Goal: Task Accomplishment & Management: Manage account settings

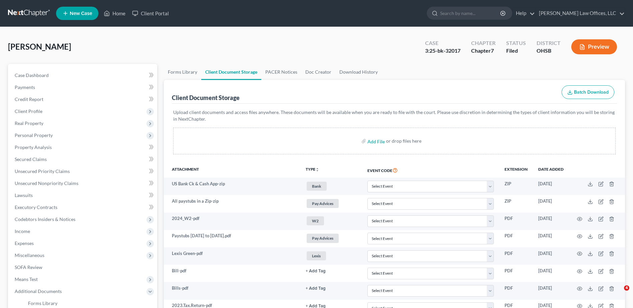
select select "7"
select select "37"
select select "52"
click at [118, 15] on link "Home" at bounding box center [114, 13] width 28 height 12
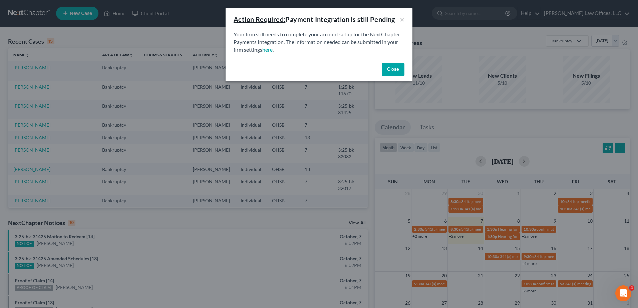
click at [396, 70] on button "Close" at bounding box center [393, 69] width 23 height 13
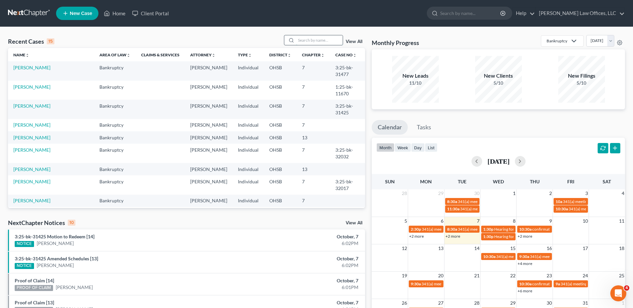
click at [316, 40] on input "search" at bounding box center [319, 40] width 47 height 10
type input "bond"
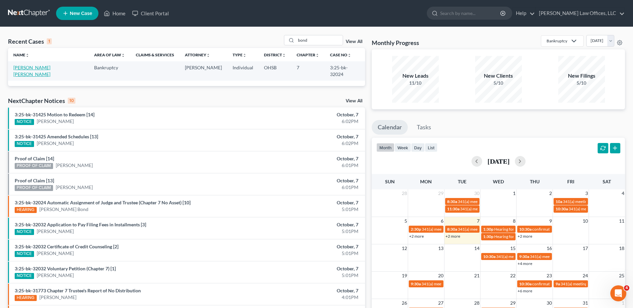
click at [49, 65] on link "[PERSON_NAME] [PERSON_NAME]" at bounding box center [31, 71] width 37 height 12
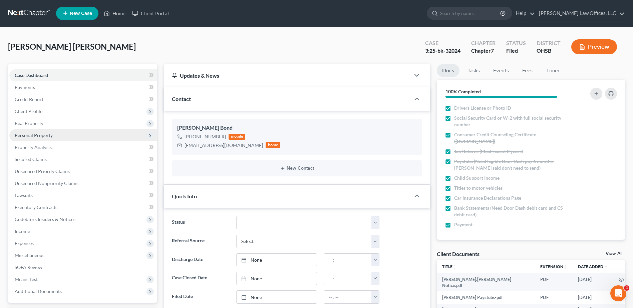
click at [20, 134] on span "Personal Property" at bounding box center [34, 135] width 38 height 6
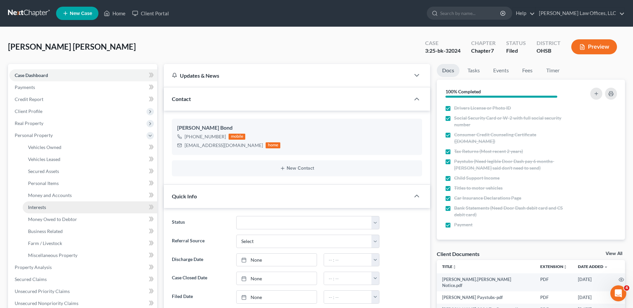
click at [41, 208] on span "Interests" at bounding box center [37, 207] width 18 height 6
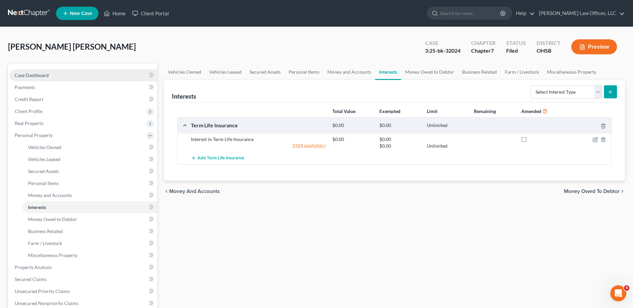
click at [46, 77] on span "Case Dashboard" at bounding box center [32, 75] width 34 height 6
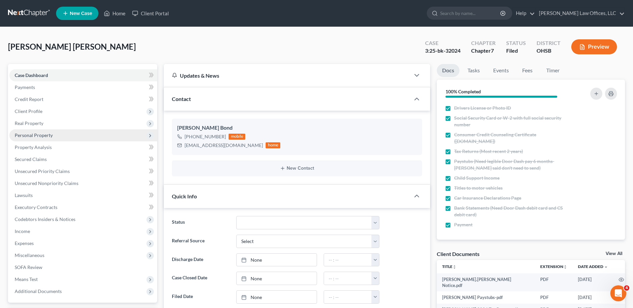
click at [48, 138] on span "Personal Property" at bounding box center [34, 135] width 38 height 6
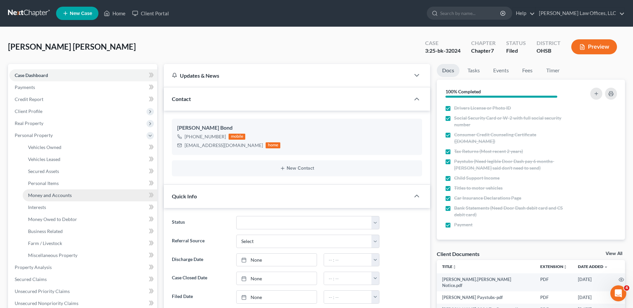
click at [56, 195] on span "Money and Accounts" at bounding box center [50, 195] width 44 height 6
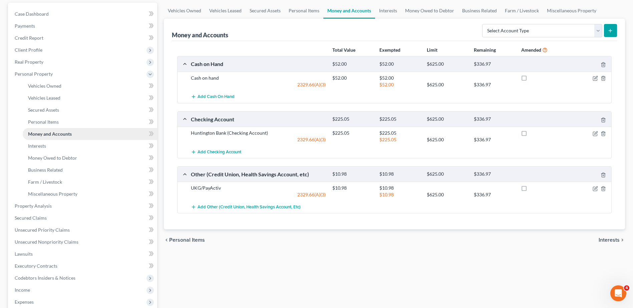
scroll to position [67, 0]
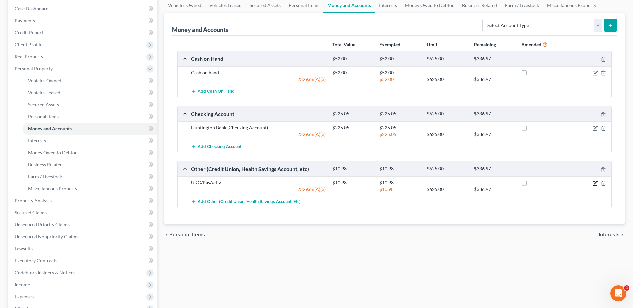
click at [593, 183] on icon "button" at bounding box center [595, 184] width 4 height 4
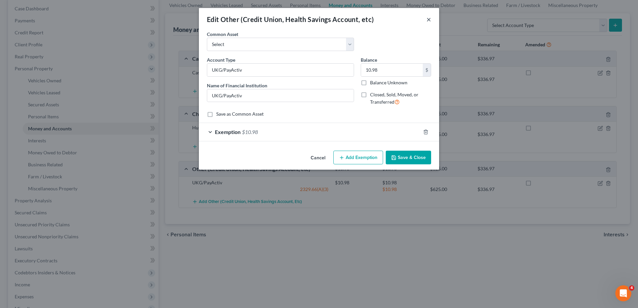
click at [429, 20] on button "×" at bounding box center [428, 19] width 5 height 8
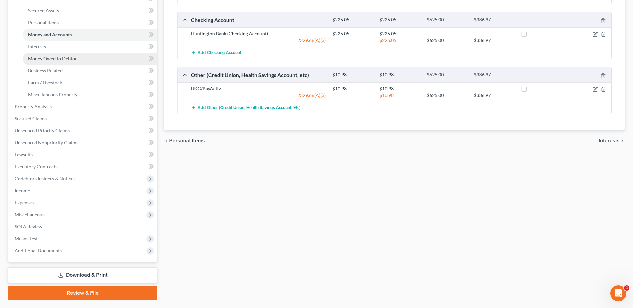
scroll to position [178, 0]
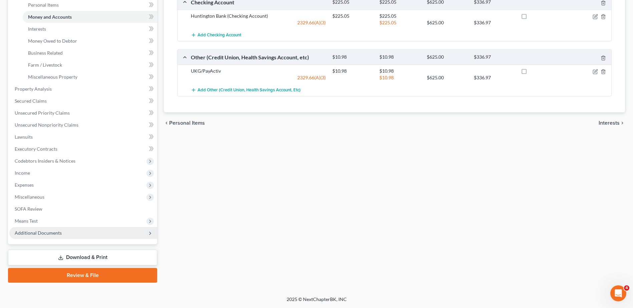
click at [36, 233] on span "Additional Documents" at bounding box center [38, 233] width 47 height 6
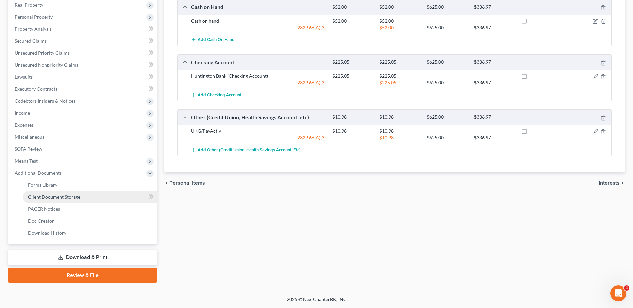
click at [64, 196] on span "Client Document Storage" at bounding box center [54, 197] width 52 height 6
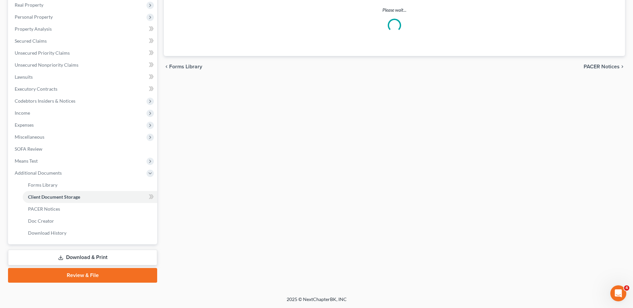
scroll to position [84, 0]
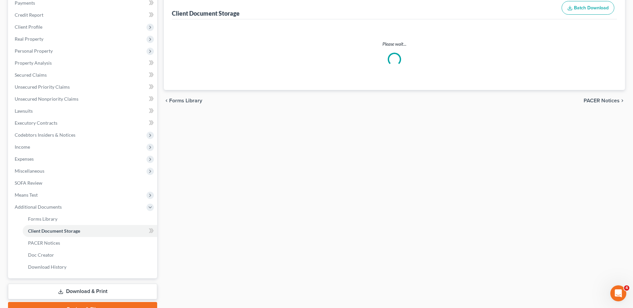
select select "7"
select select "52"
select select "37"
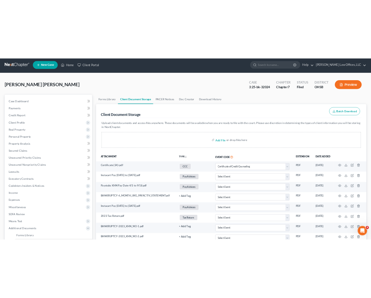
scroll to position [0, 0]
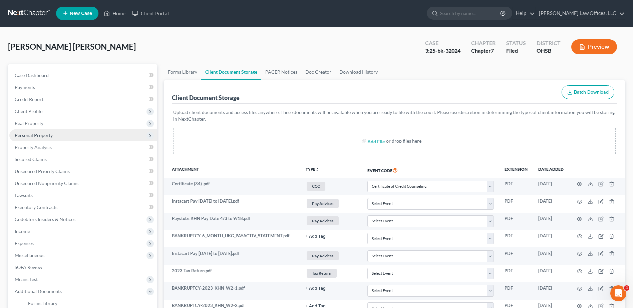
click at [34, 136] on span "Personal Property" at bounding box center [34, 135] width 38 height 6
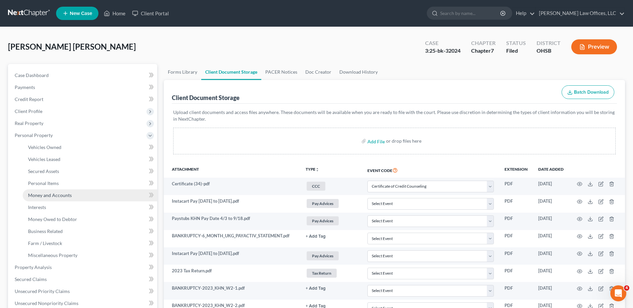
click at [45, 194] on span "Money and Accounts" at bounding box center [50, 195] width 44 height 6
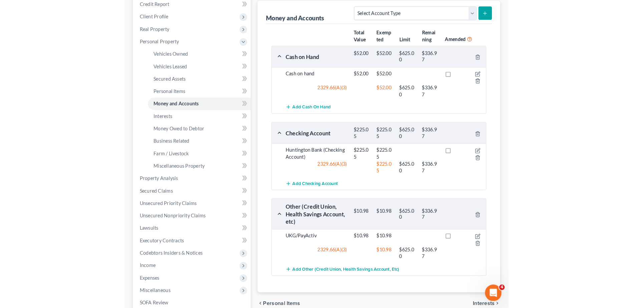
scroll to position [133, 0]
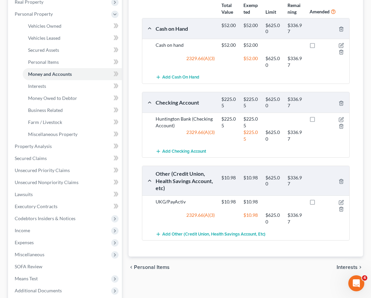
click at [187, 260] on div "chevron_left Personal Items Interests chevron_right" at bounding box center [245, 266] width 234 height 21
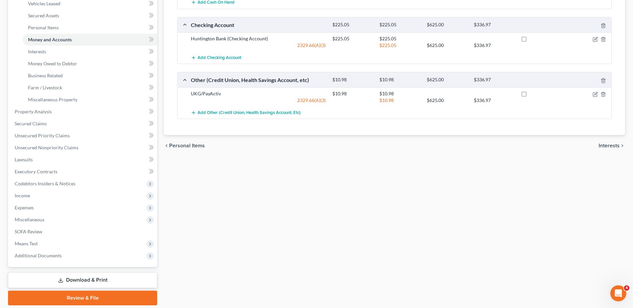
scroll to position [178, 0]
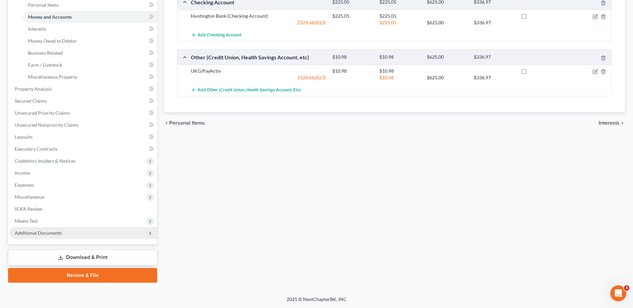
click at [34, 230] on span "Additional Documents" at bounding box center [38, 233] width 47 height 6
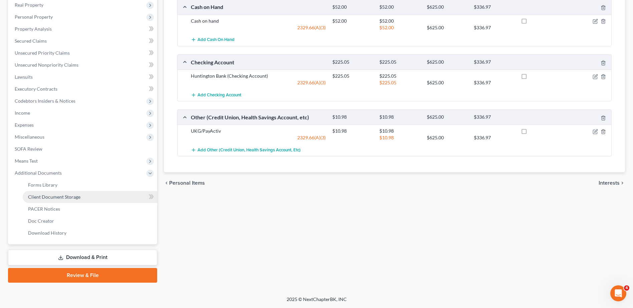
click at [58, 196] on span "Client Document Storage" at bounding box center [54, 197] width 52 height 6
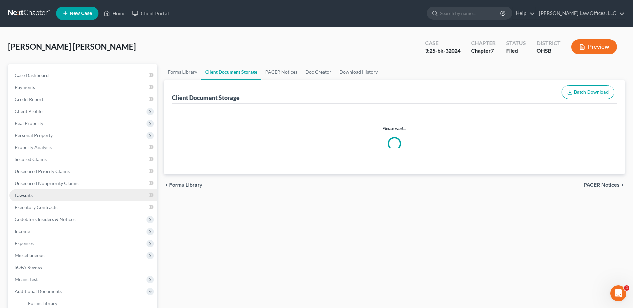
select select "7"
select select "52"
select select "37"
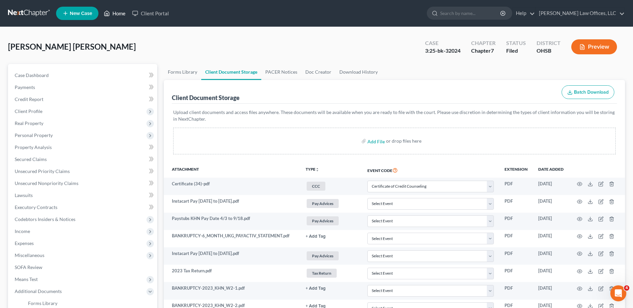
click at [119, 13] on link "Home" at bounding box center [114, 13] width 28 height 12
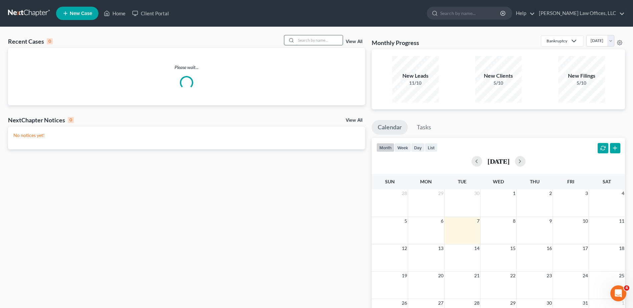
click at [335, 40] on input "search" at bounding box center [319, 40] width 47 height 10
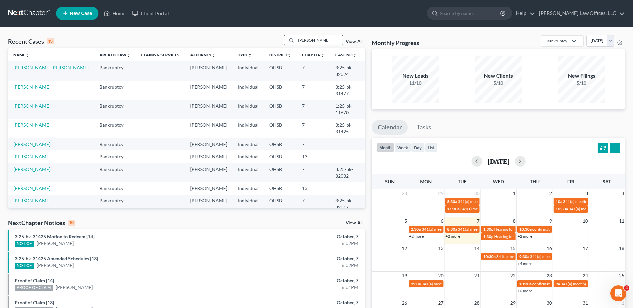
type input "[PERSON_NAME]"
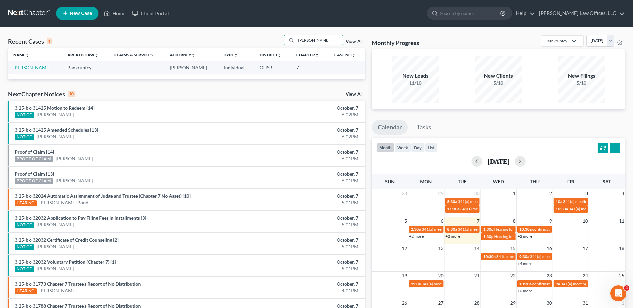
click at [28, 69] on link "[PERSON_NAME]" at bounding box center [31, 68] width 37 height 6
select select "4"
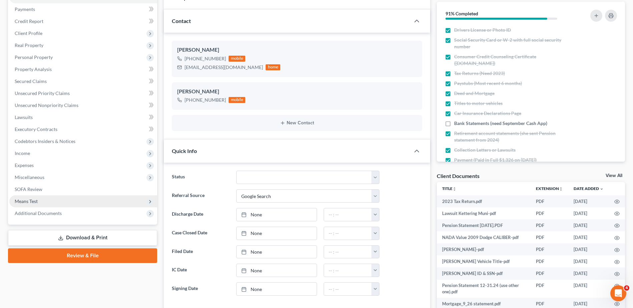
scroll to position [100, 0]
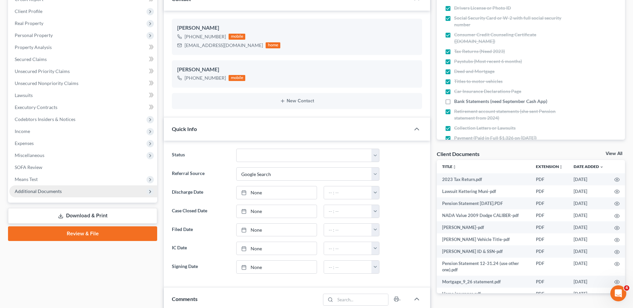
click at [45, 192] on span "Additional Documents" at bounding box center [38, 191] width 47 height 6
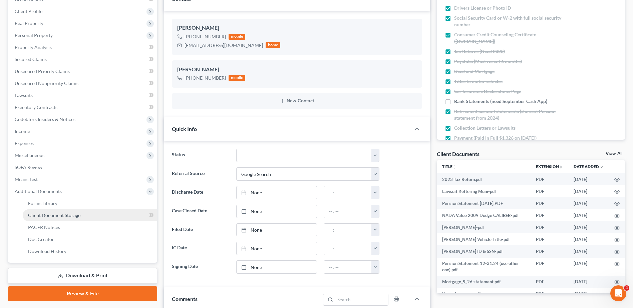
click at [58, 214] on span "Client Document Storage" at bounding box center [54, 215] width 52 height 6
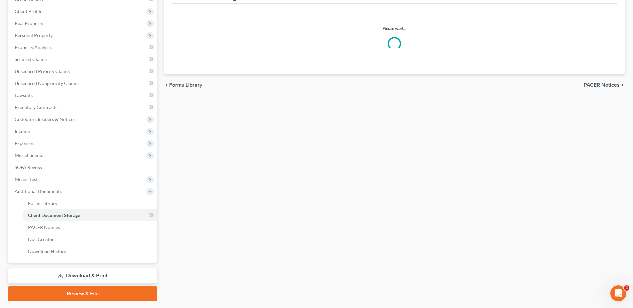
scroll to position [66, 0]
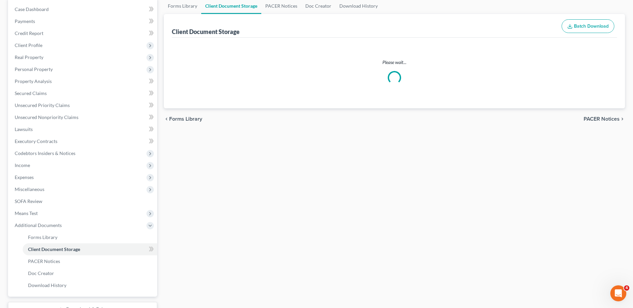
select select "7"
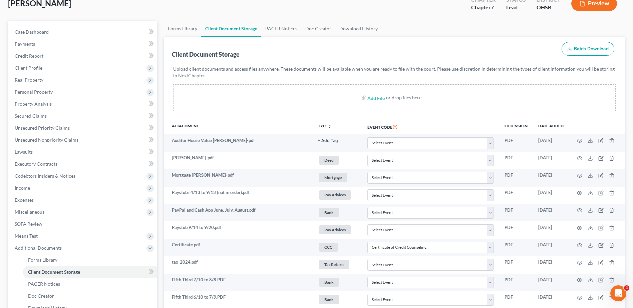
scroll to position [0, 0]
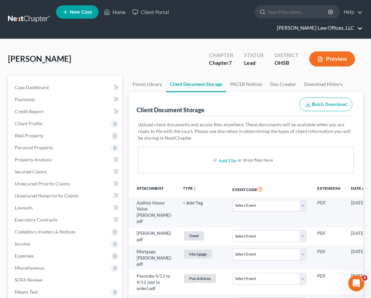
select select "7"
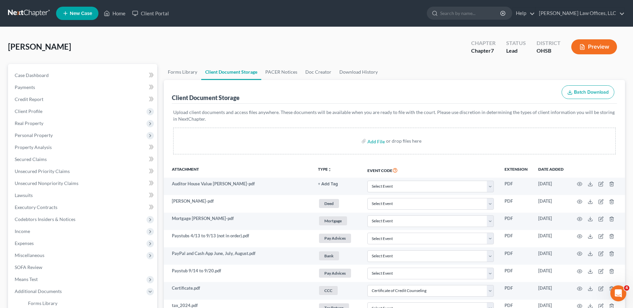
scroll to position [340, 0]
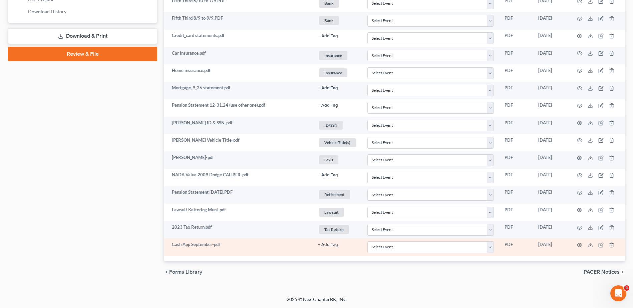
click at [330, 245] on button "+ Add Tag" at bounding box center [328, 245] width 20 height 4
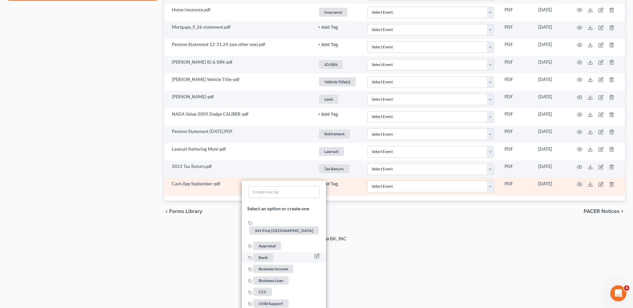
scroll to position [407, 0]
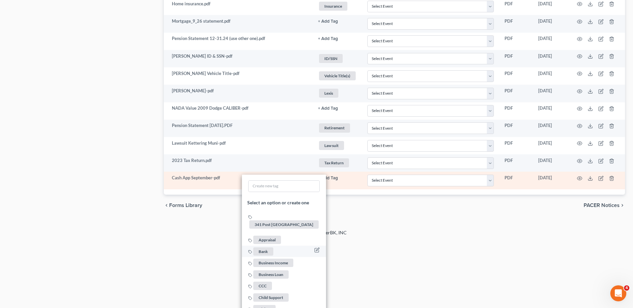
click at [264, 247] on span "Bank" at bounding box center [263, 251] width 20 height 8
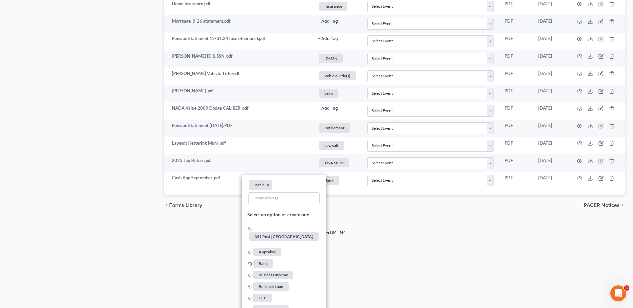
click at [465, 241] on div "2025 © NextChapterBK, INC" at bounding box center [316, 235] width 380 height 12
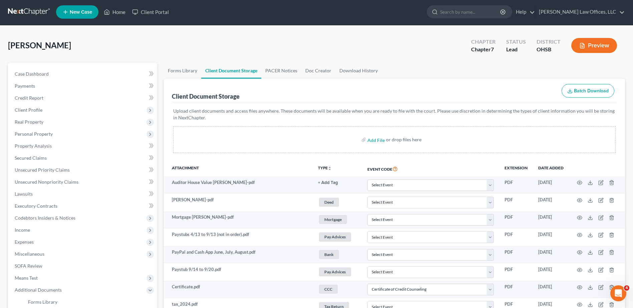
scroll to position [0, 0]
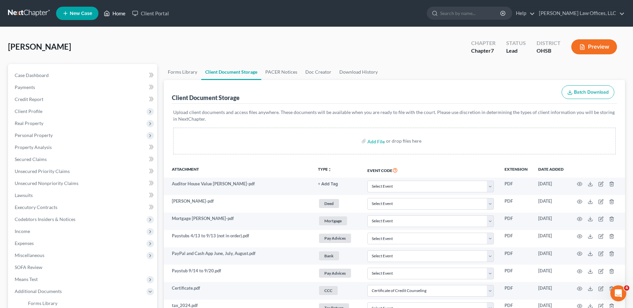
drag, startPoint x: 118, startPoint y: 12, endPoint x: 347, endPoint y: 50, distance: 231.9
click at [118, 12] on link "Home" at bounding box center [114, 13] width 28 height 12
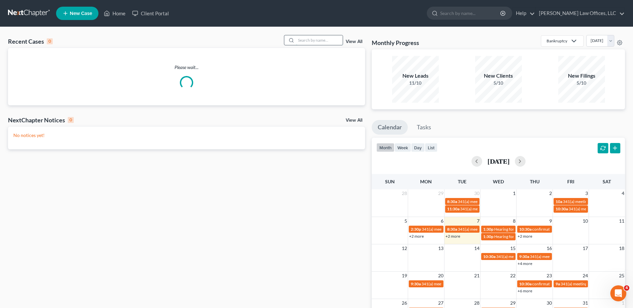
click at [304, 42] on input "search" at bounding box center [319, 40] width 47 height 10
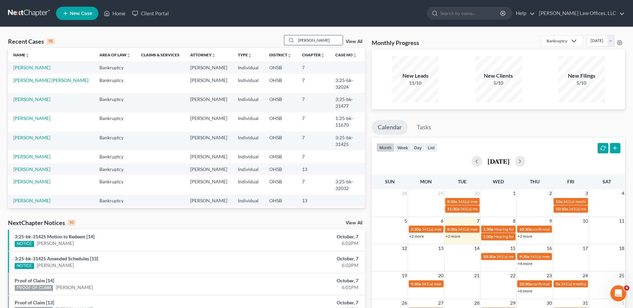
type input "[PERSON_NAME]"
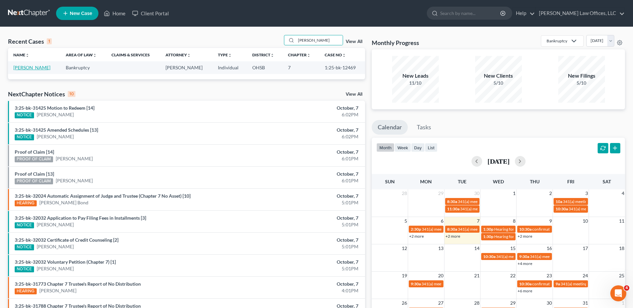
click at [27, 67] on link "[PERSON_NAME]" at bounding box center [31, 68] width 37 height 6
select select "4"
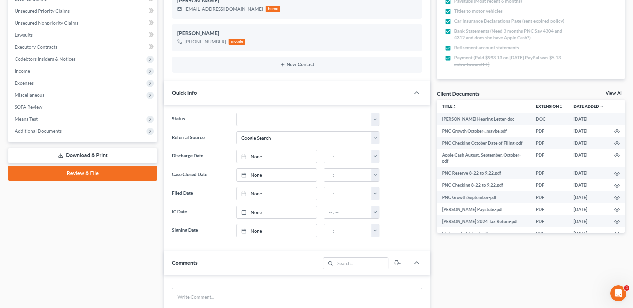
scroll to position [200, 0]
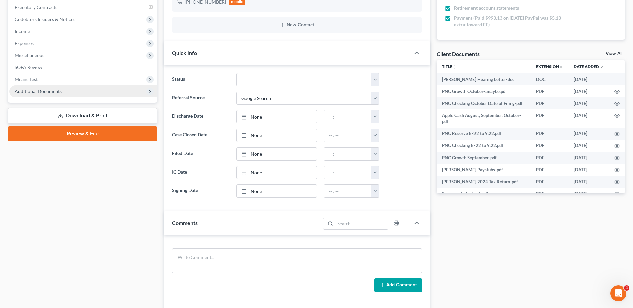
click at [58, 91] on span "Additional Documents" at bounding box center [38, 91] width 47 height 6
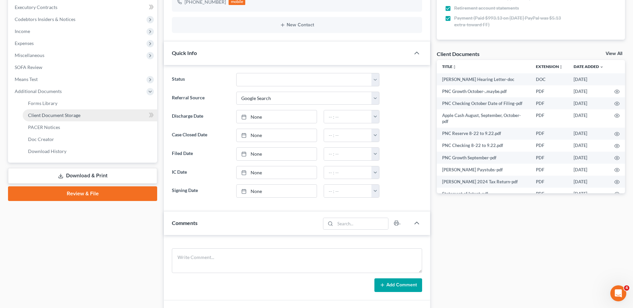
click at [66, 115] on span "Client Document Storage" at bounding box center [54, 115] width 52 height 6
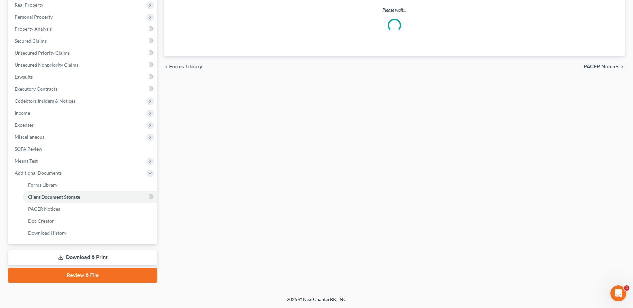
scroll to position [101, 0]
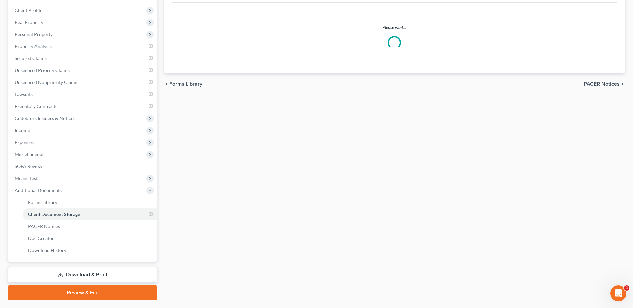
select select "7"
select select "37"
select select "52"
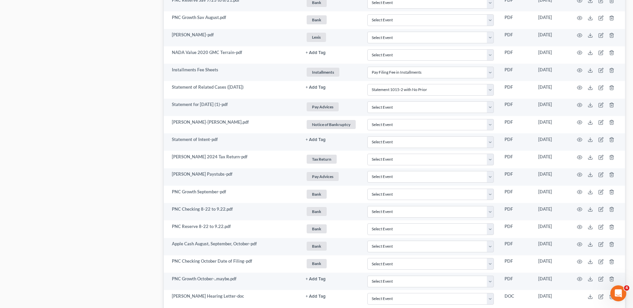
scroll to position [618, 0]
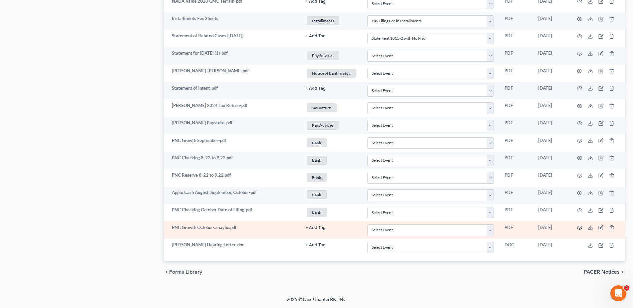
click at [579, 226] on icon "button" at bounding box center [579, 227] width 5 height 5
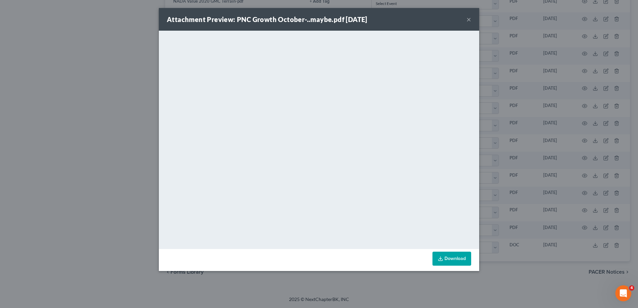
click at [468, 19] on button "×" at bounding box center [468, 19] width 5 height 8
